Goal: Task Accomplishment & Management: Use online tool/utility

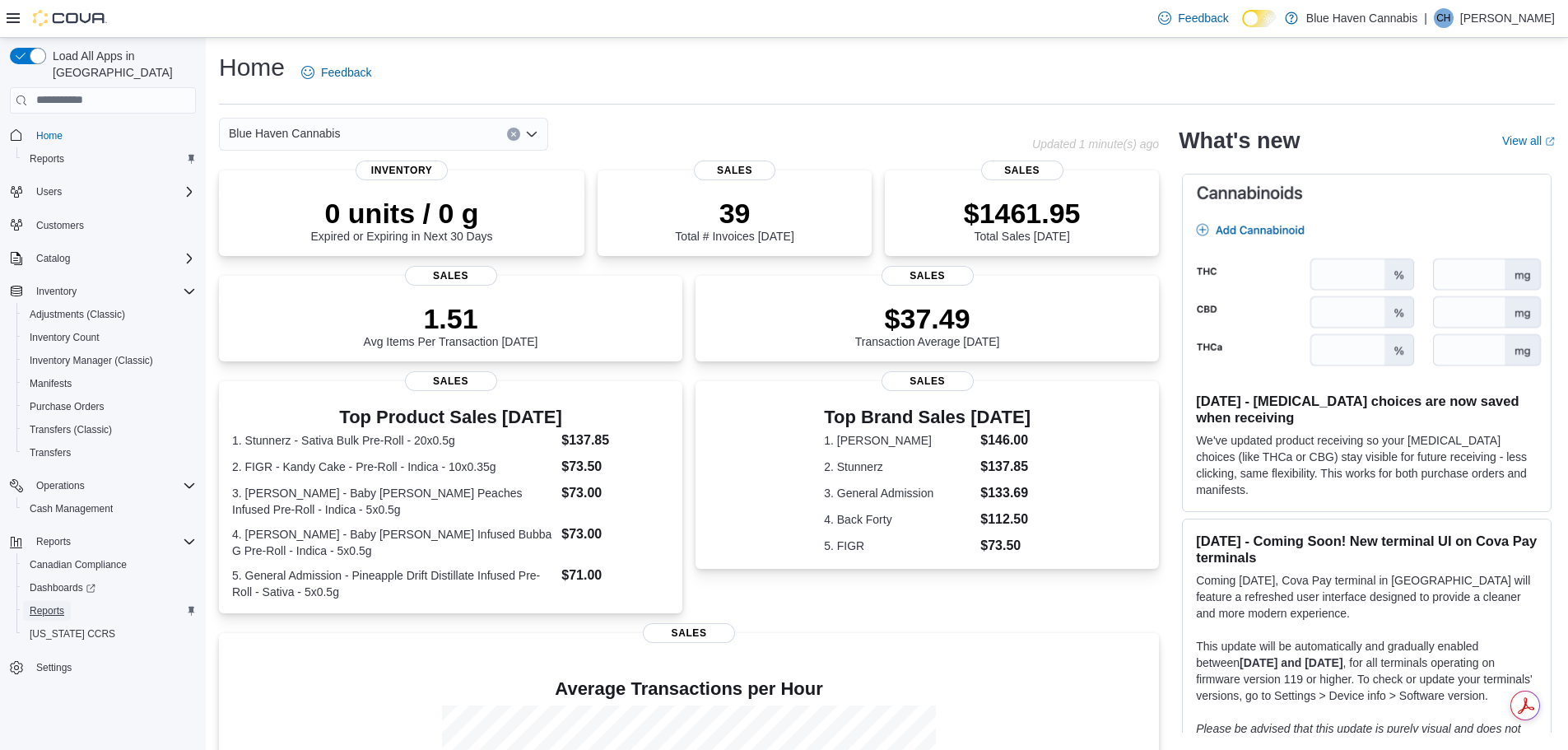
click at [45, 604] on span "Reports" at bounding box center [46, 611] width 34 height 13
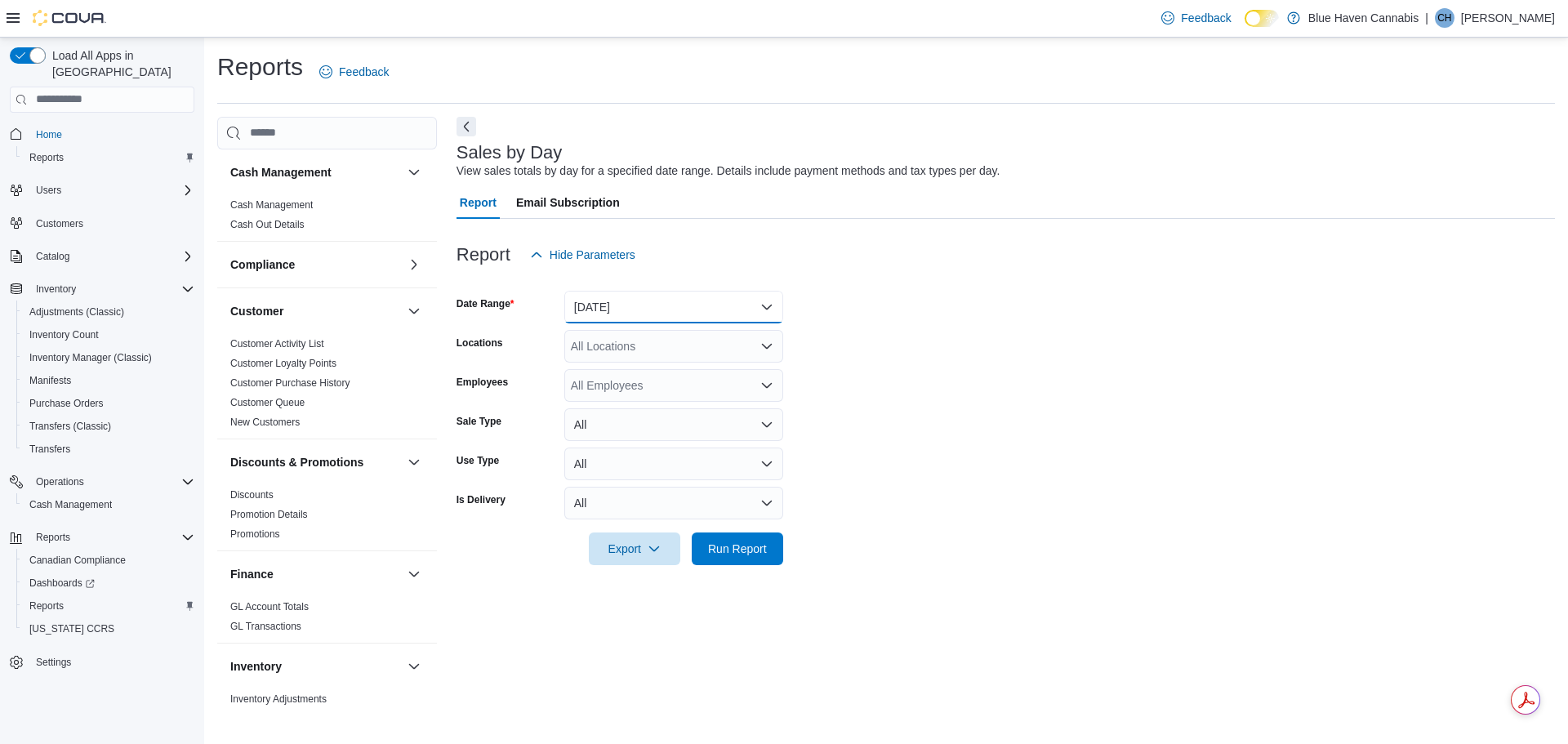
click at [741, 308] on button "[DATE]" at bounding box center [674, 307] width 219 height 32
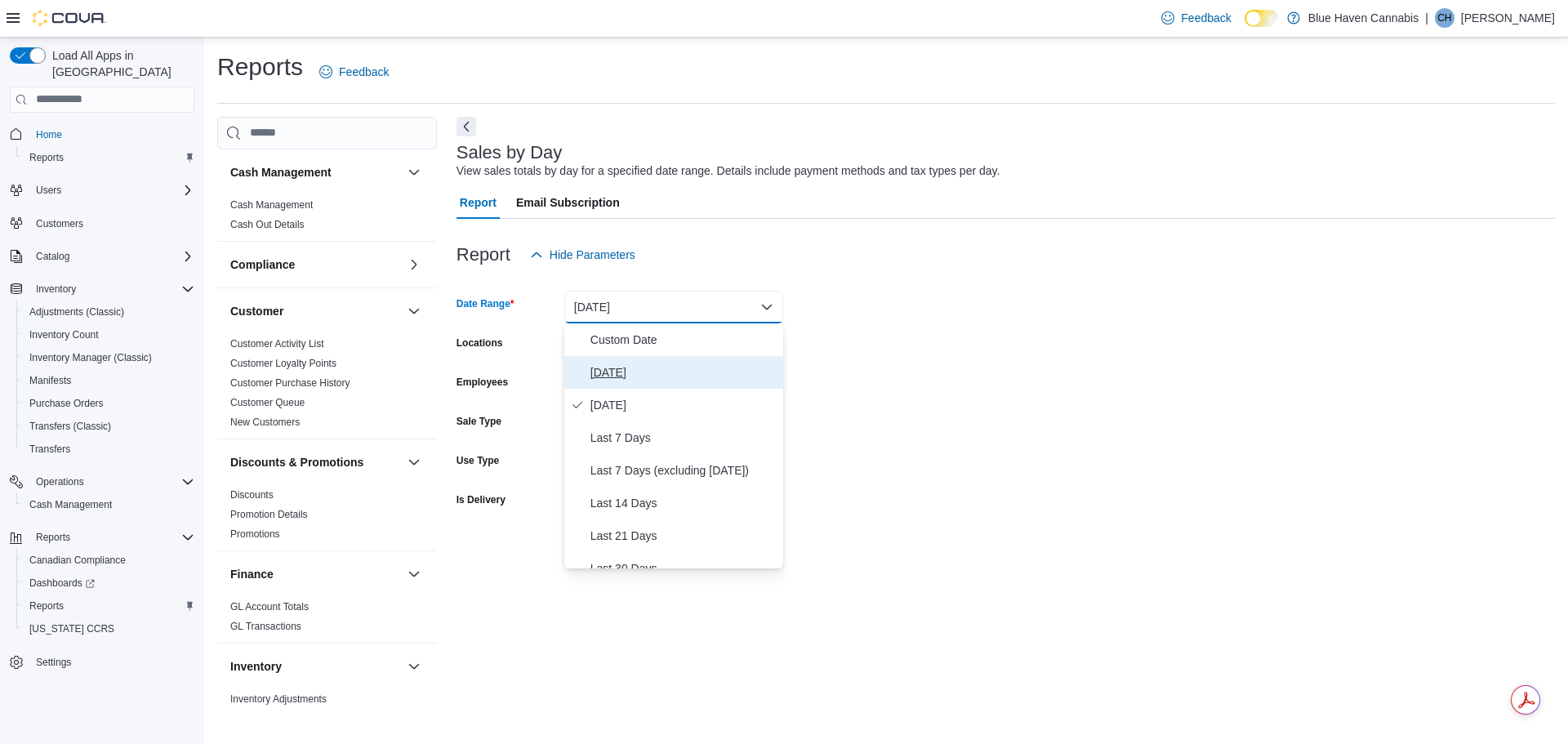
click at [617, 374] on span "[DATE]" at bounding box center [684, 372] width 186 height 19
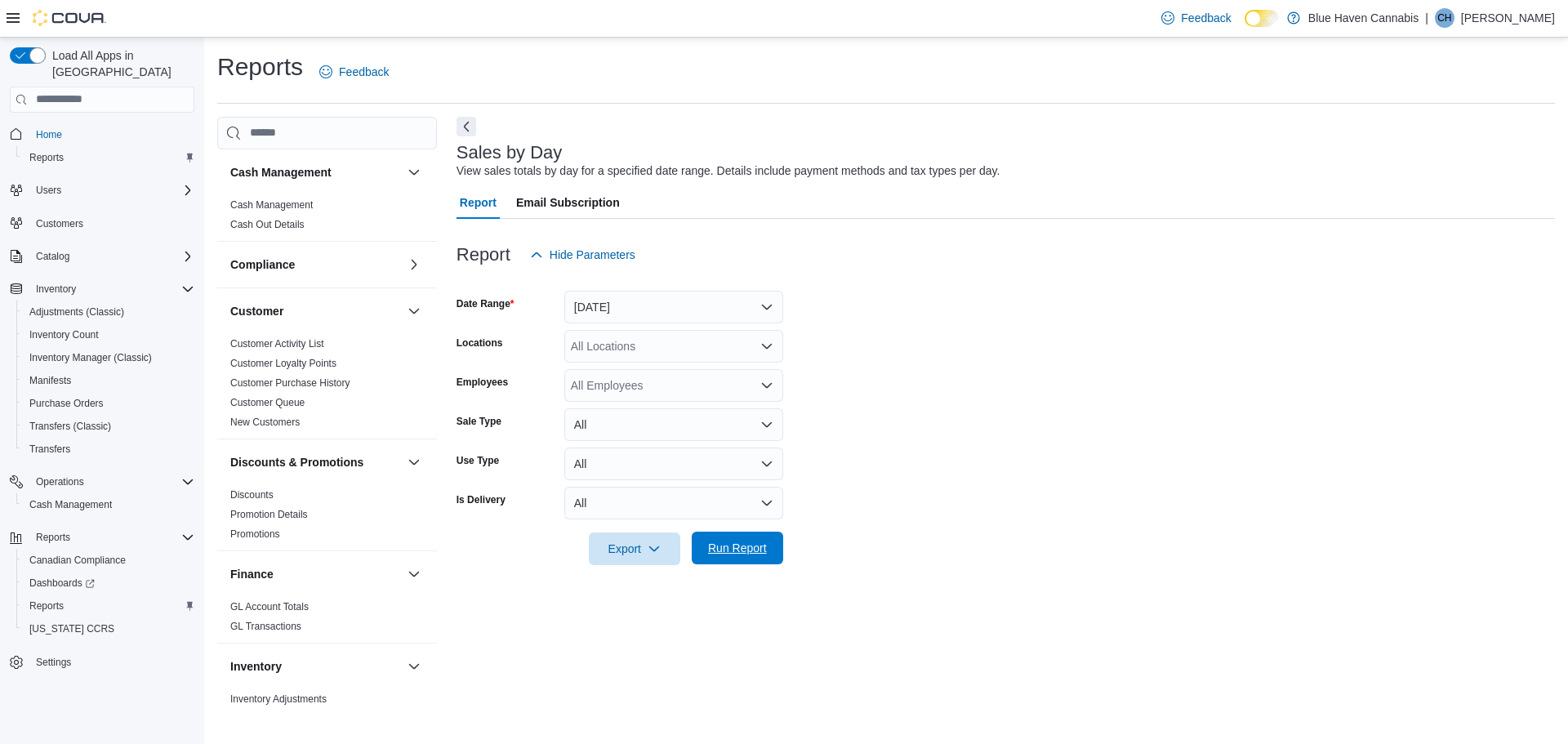
click at [730, 547] on span "Run Report" at bounding box center [738, 548] width 59 height 17
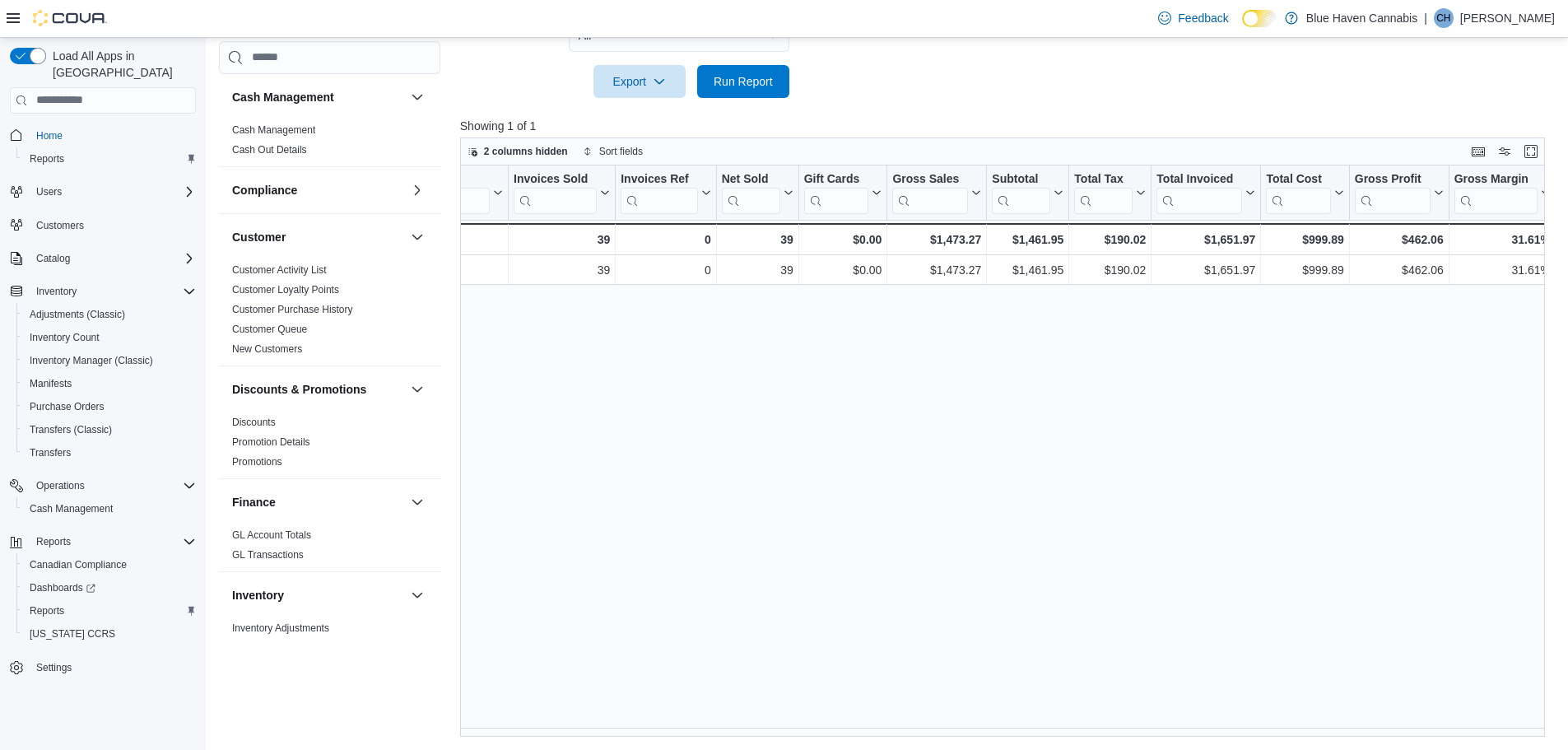
scroll to position [0, 93]
